Goal: Task Accomplishment & Management: Manage account settings

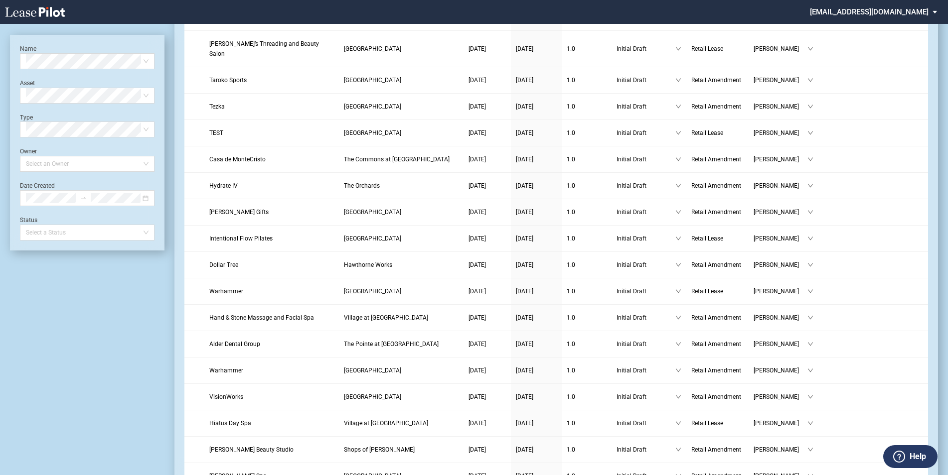
scroll to position [598, 0]
click at [58, 83] on div "San Diego Gymnastics" at bounding box center [87, 81] width 119 height 10
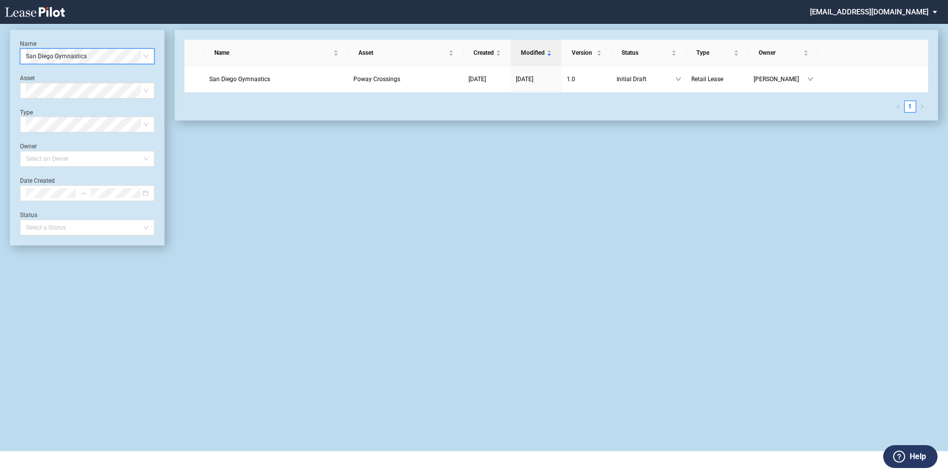
scroll to position [24, 0]
click at [361, 77] on span "Poway Crossings" at bounding box center [376, 79] width 47 height 7
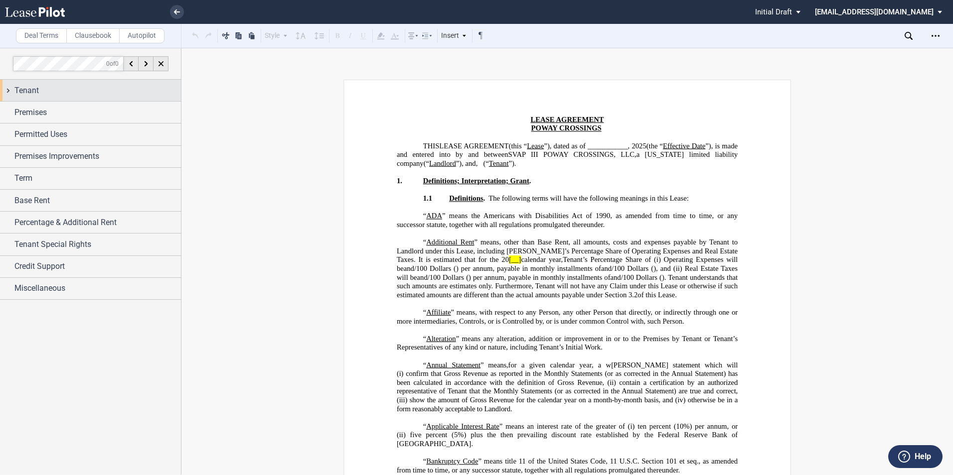
click at [33, 94] on span "Tenant" at bounding box center [26, 91] width 24 height 12
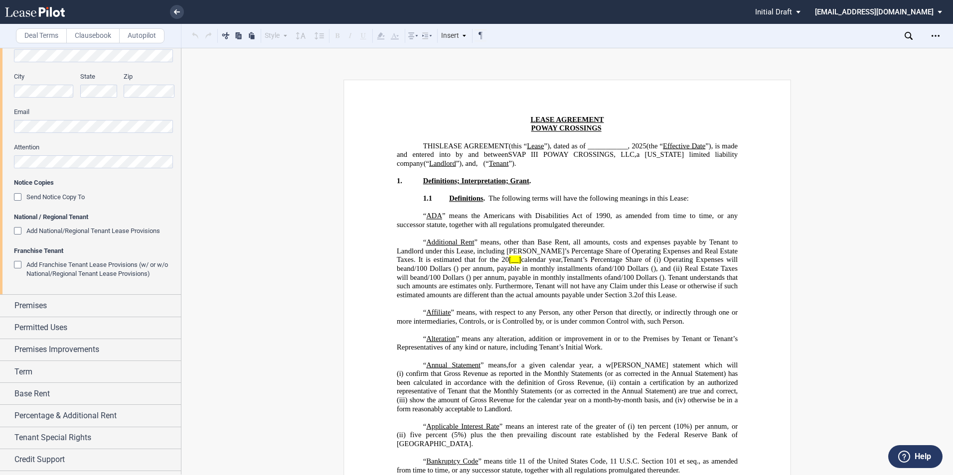
scroll to position [288, 0]
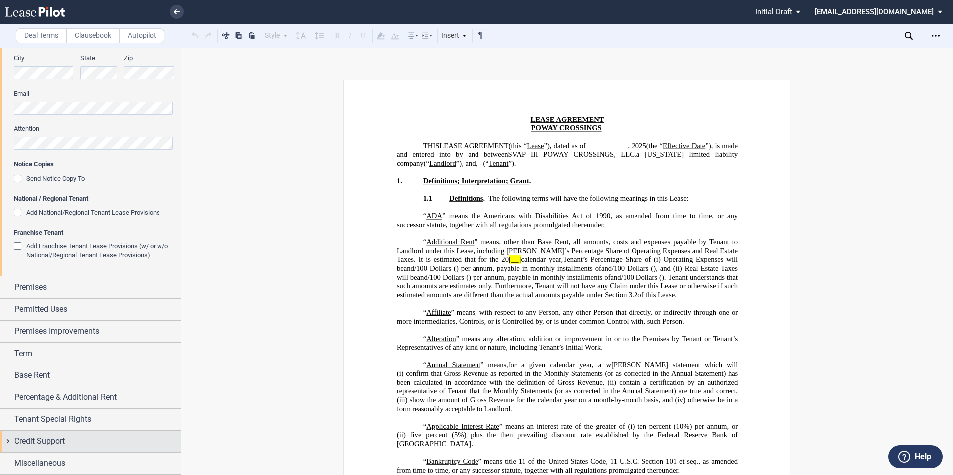
click at [27, 441] on span "Credit Support" at bounding box center [39, 442] width 50 height 12
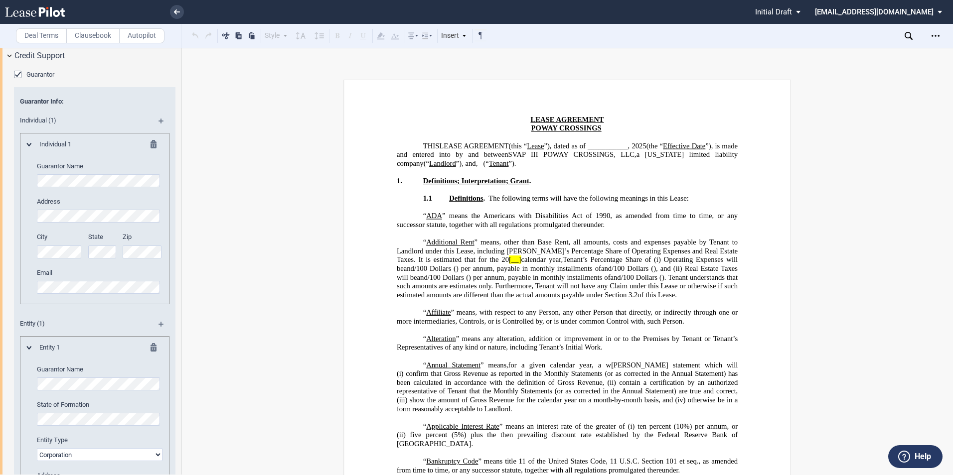
scroll to position [687, 0]
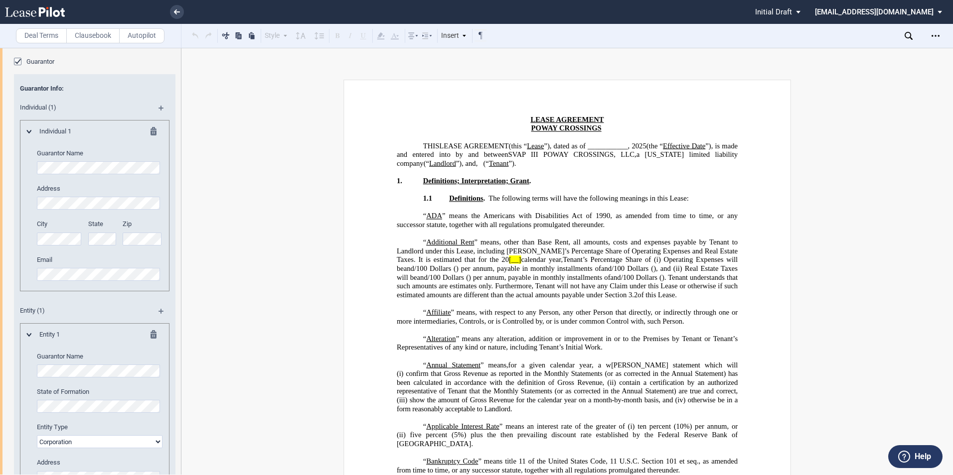
click at [152, 335] on md-icon at bounding box center [157, 336] width 12 height 12
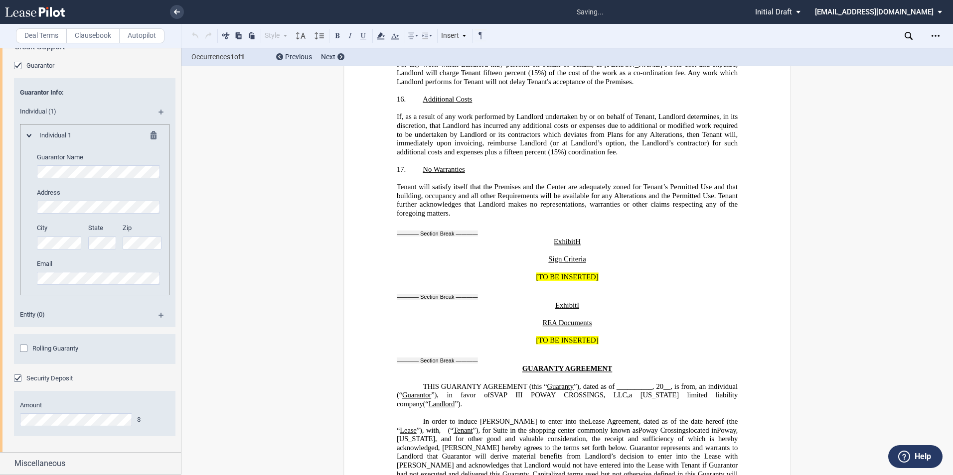
scroll to position [22039, 0]
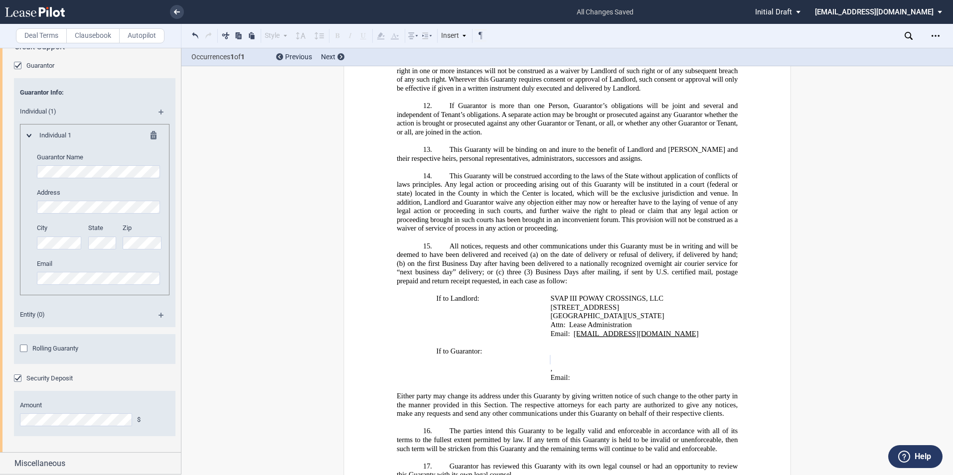
click at [24, 170] on div "Individual 1 Guarantor Name Address City State Zip" at bounding box center [95, 209] width 150 height 171
click at [169, 181] on div "Guarantor Info: Individual (1) Individual 1 Guarantor Name Address City State" at bounding box center [94, 202] width 161 height 249
click at [111, 215] on div "Address City State Zip" at bounding box center [100, 223] width 126 height 71
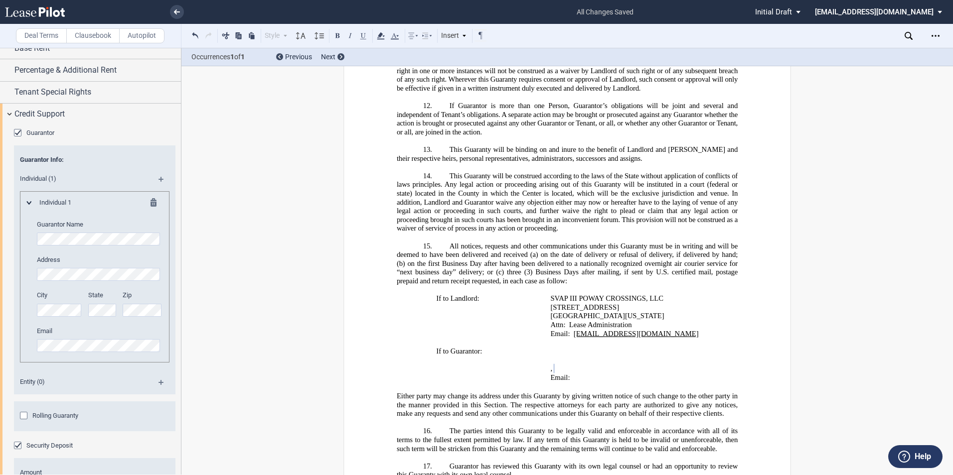
scroll to position [633, 0]
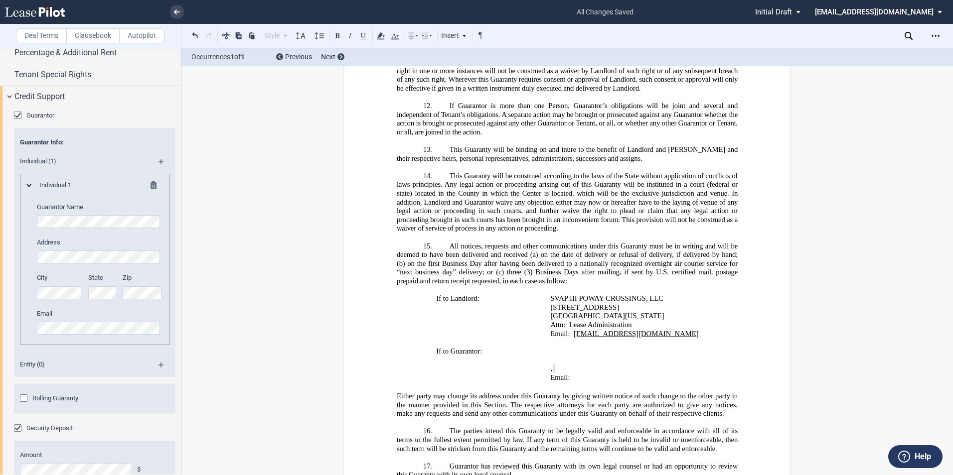
click at [160, 160] on md-icon at bounding box center [164, 165] width 13 height 12
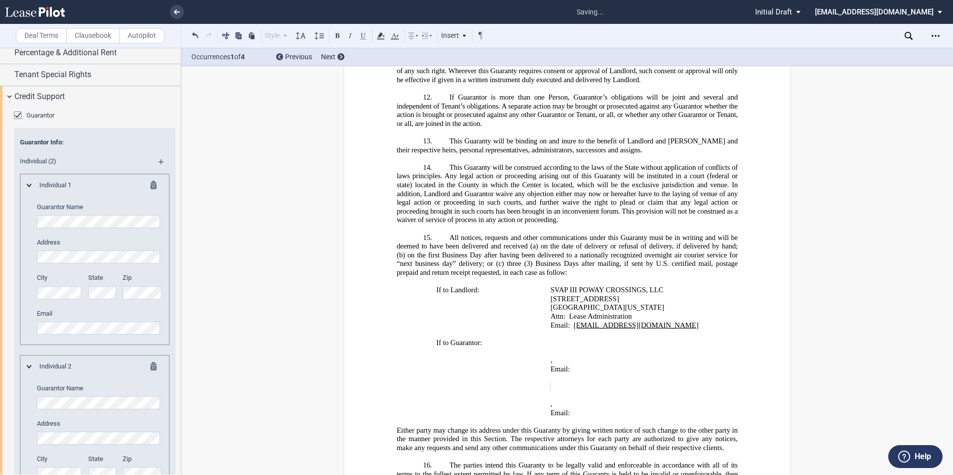
scroll to position [22056, 0]
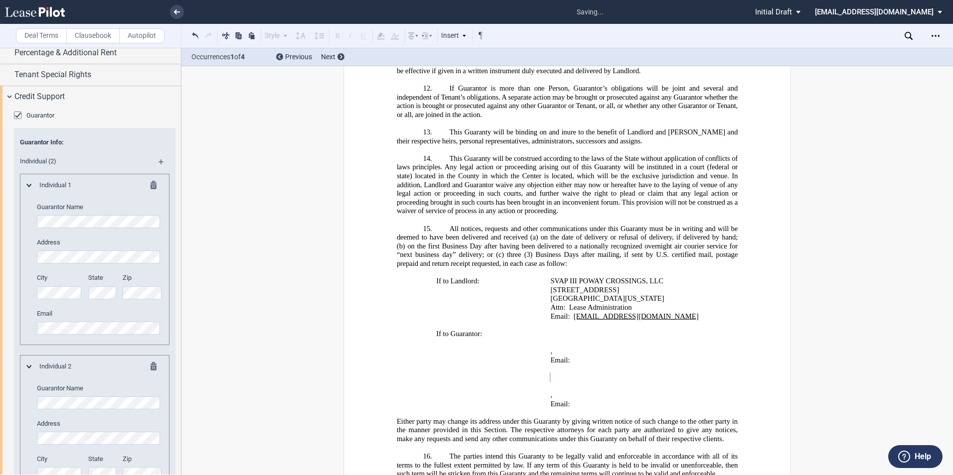
click at [31, 255] on div "Individual 1 Guarantor Name Address City State Zip" at bounding box center [95, 263] width 136 height 164
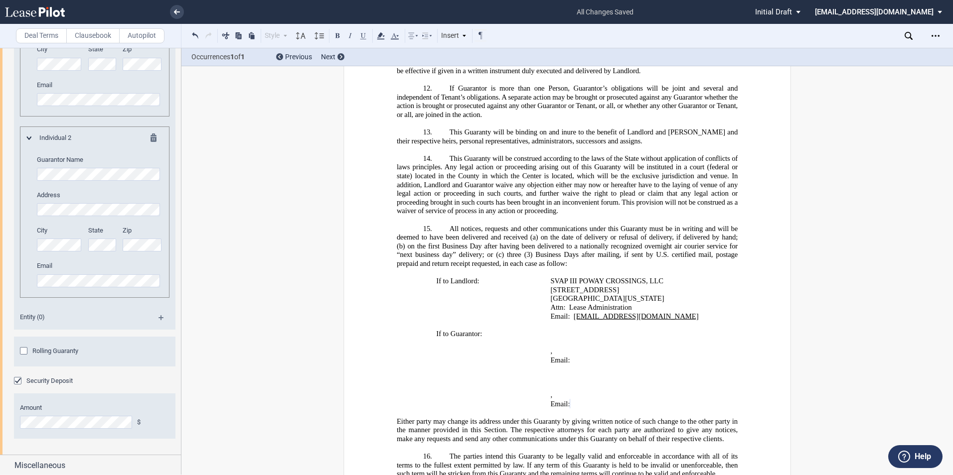
scroll to position [864, 0]
click at [28, 350] on div "Rolling Guaranty" at bounding box center [25, 350] width 10 height 10
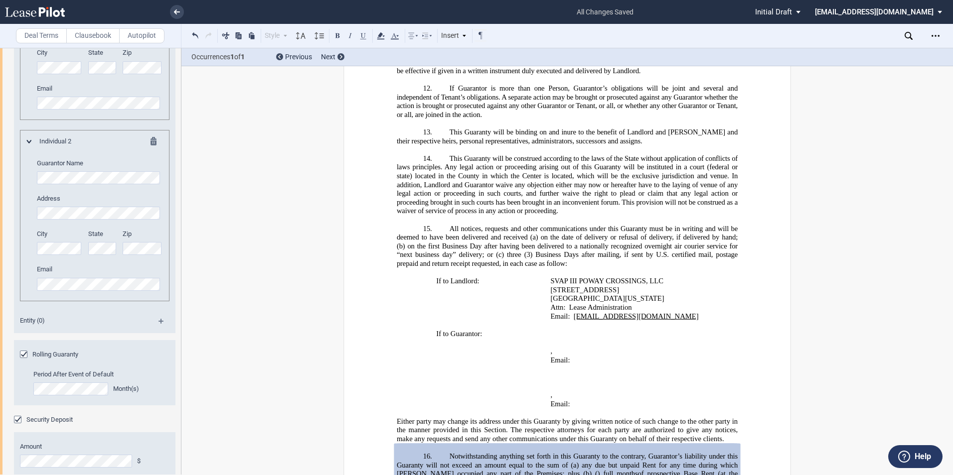
scroll to position [850, 0]
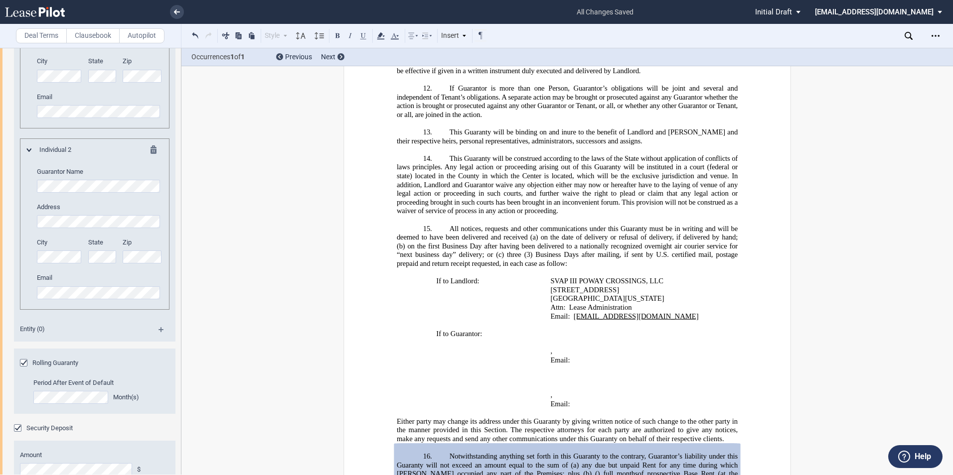
drag, startPoint x: 24, startPoint y: 362, endPoint x: 34, endPoint y: 362, distance: 9.5
click at [23, 362] on div "Rolling Guaranty" at bounding box center [25, 364] width 10 height 10
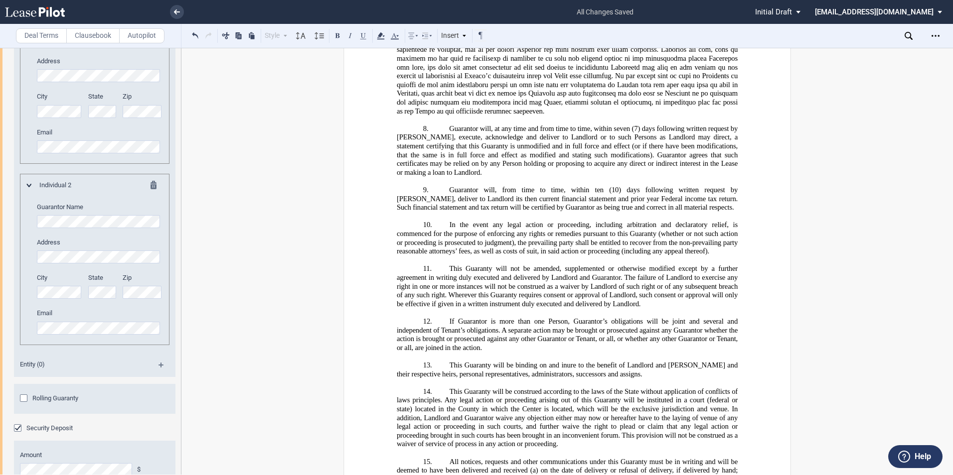
scroll to position [22072, 0]
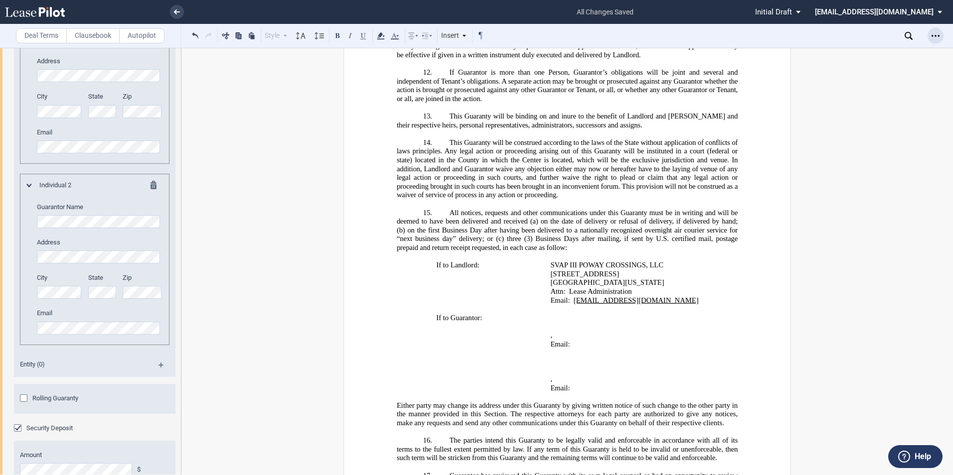
click at [938, 34] on icon "Open Lease options menu" at bounding box center [936, 36] width 8 height 8
click at [831, 52] on div "Download" at bounding box center [878, 53] width 122 height 8
